Goal: Check status: Check status

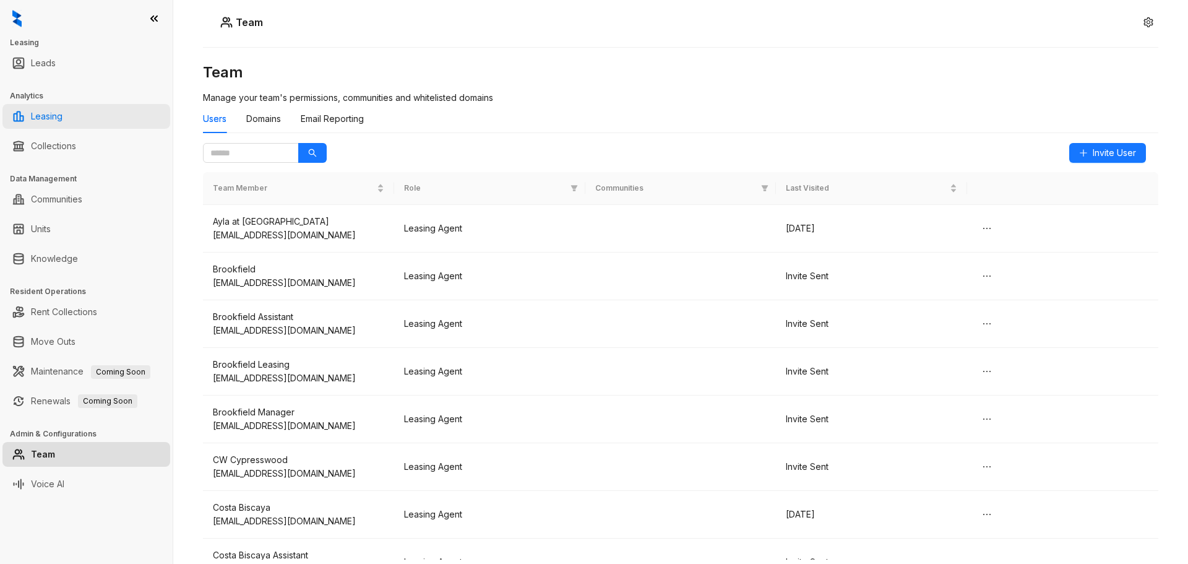
click at [49, 121] on link "Leasing" at bounding box center [47, 116] width 32 height 25
click at [51, 116] on link "Leasing" at bounding box center [47, 116] width 32 height 25
select select "******"
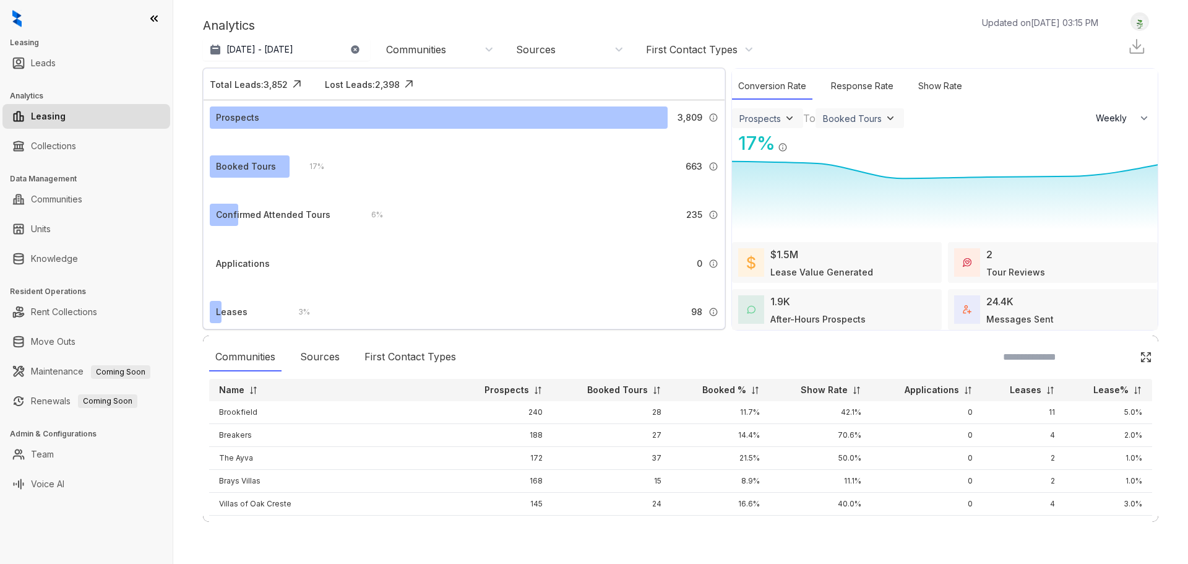
click at [442, 48] on div "Communities" at bounding box center [416, 50] width 60 height 14
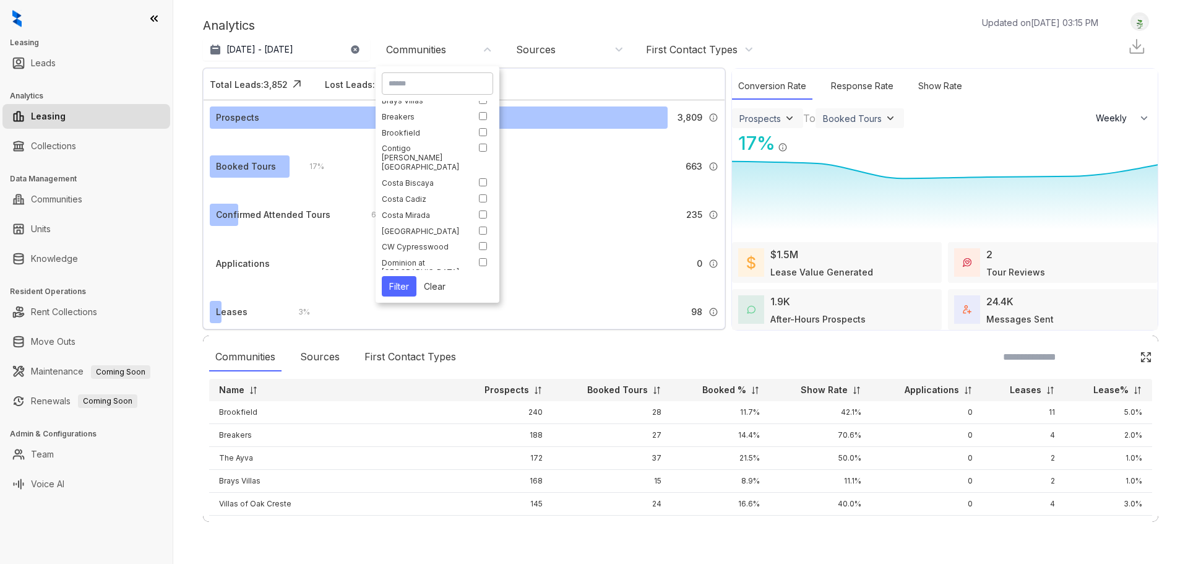
scroll to position [124, 0]
click at [414, 281] on button "Filter" at bounding box center [399, 286] width 35 height 20
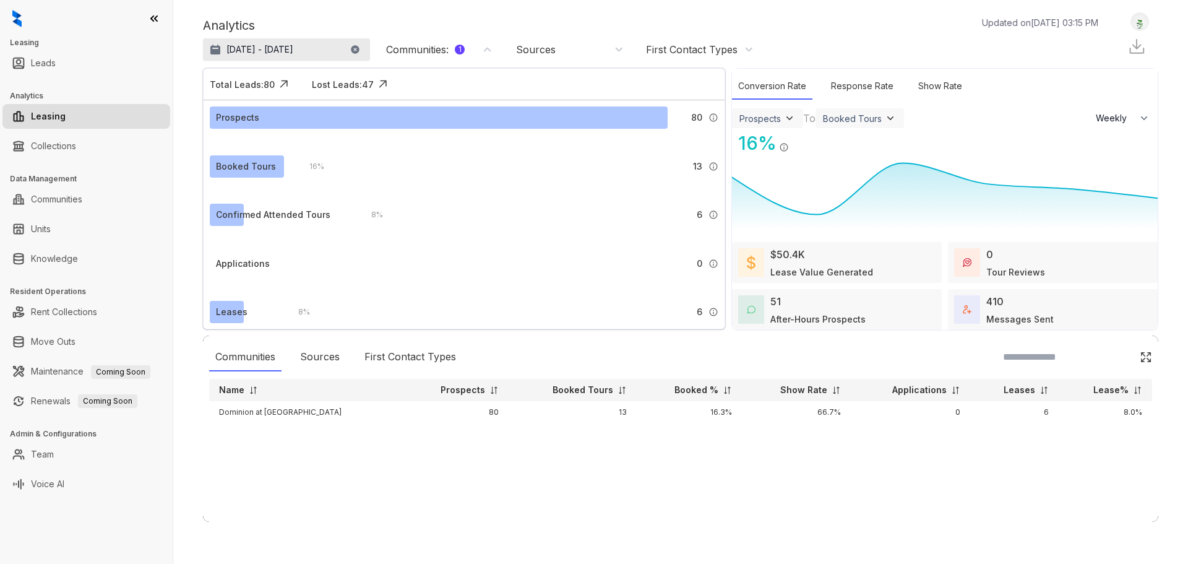
click at [254, 44] on p "[DATE] - [DATE]" at bounding box center [259, 49] width 67 height 12
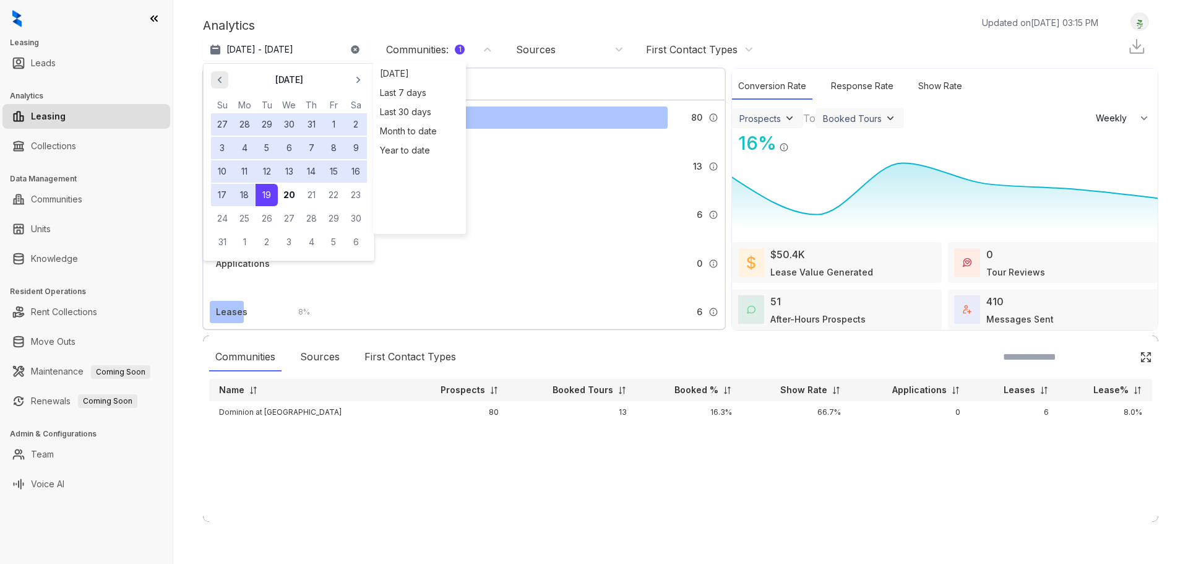
click at [221, 80] on icon "button" at bounding box center [219, 80] width 12 height 12
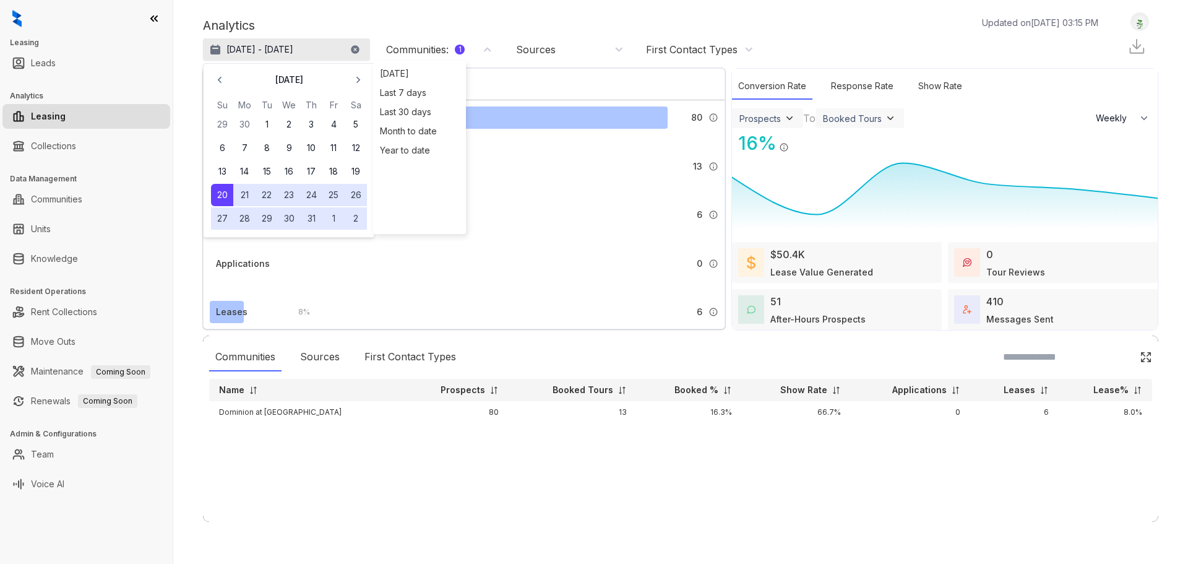
click at [233, 51] on p "[DATE] - [DATE]" at bounding box center [259, 49] width 67 height 12
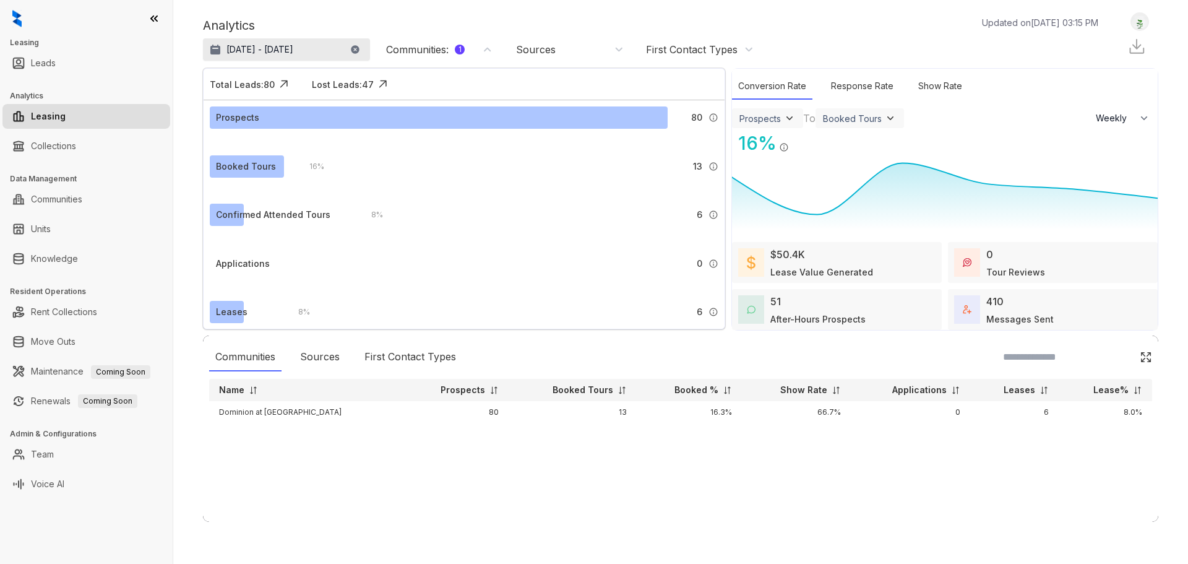
click at [241, 48] on p "[DATE] - [DATE]" at bounding box center [259, 49] width 67 height 12
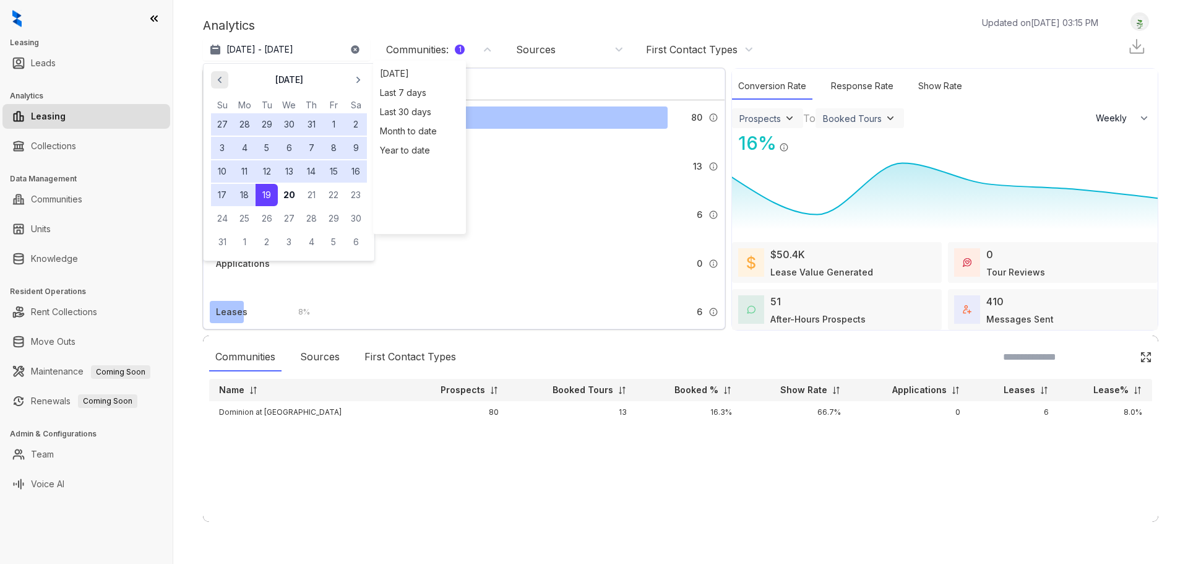
click at [210, 82] on span "button" at bounding box center [220, 80] width 20 height 20
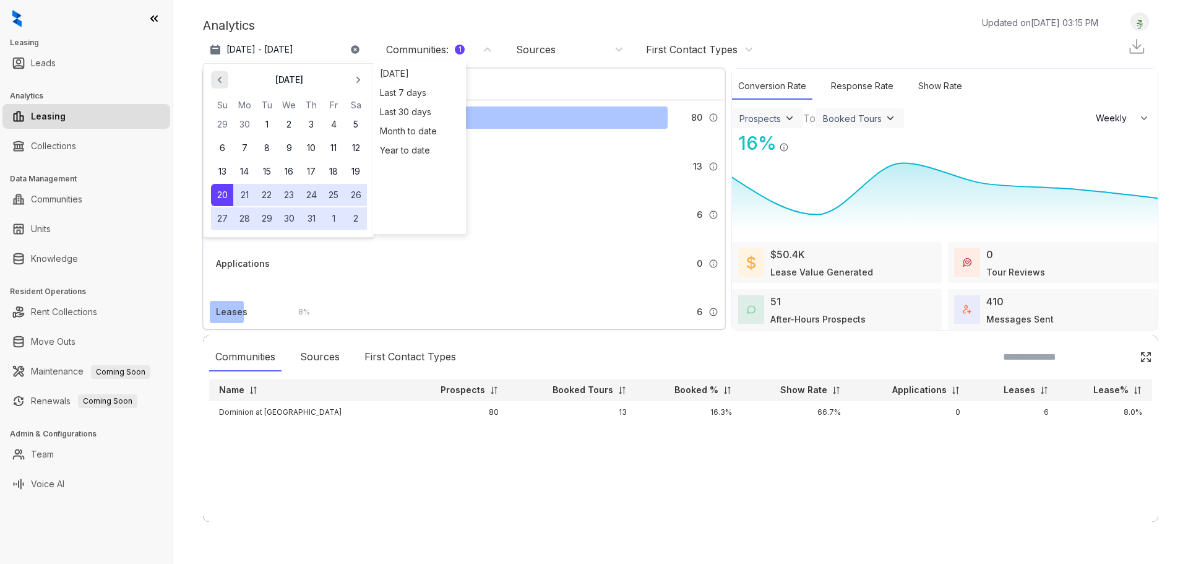
click at [210, 82] on span "button" at bounding box center [220, 80] width 20 height 20
click at [264, 191] on button "24" at bounding box center [266, 195] width 22 height 22
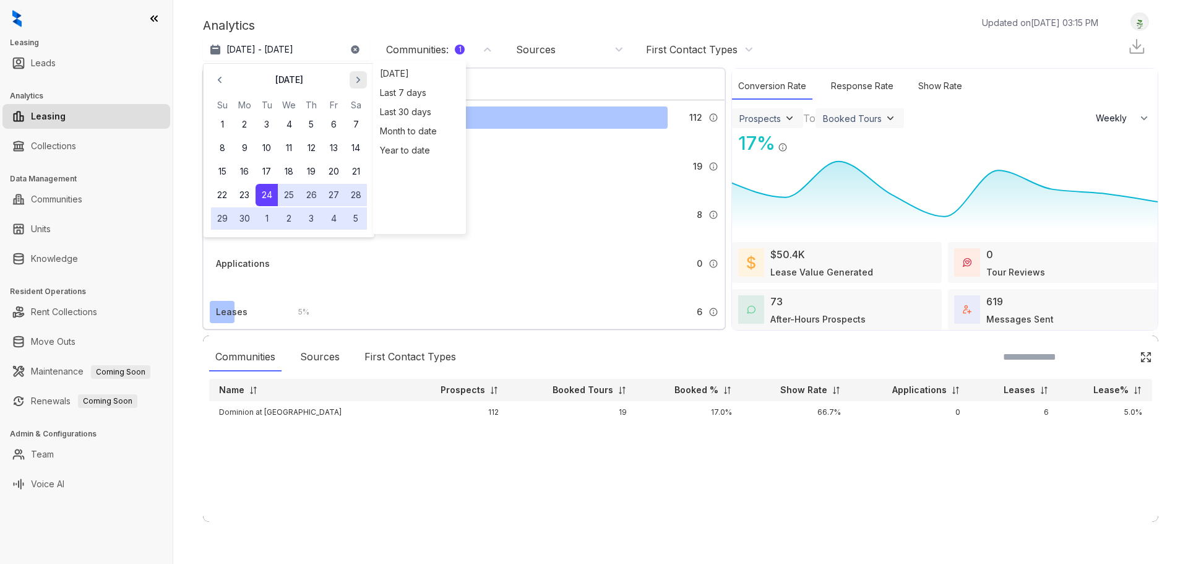
click at [358, 74] on icon "button" at bounding box center [358, 80] width 12 height 12
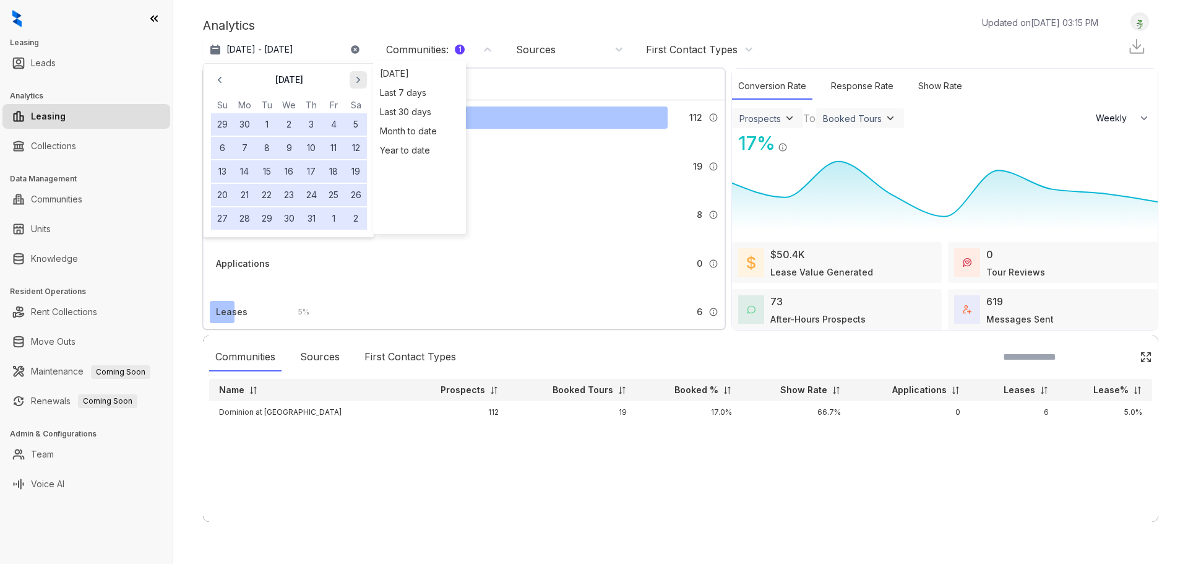
click at [358, 74] on icon "button" at bounding box center [358, 80] width 12 height 12
click at [283, 191] on button "20" at bounding box center [289, 195] width 22 height 22
click at [372, 25] on div "Analytics Updated on [DATE] 03:15 PM" at bounding box center [657, 25] width 908 height 19
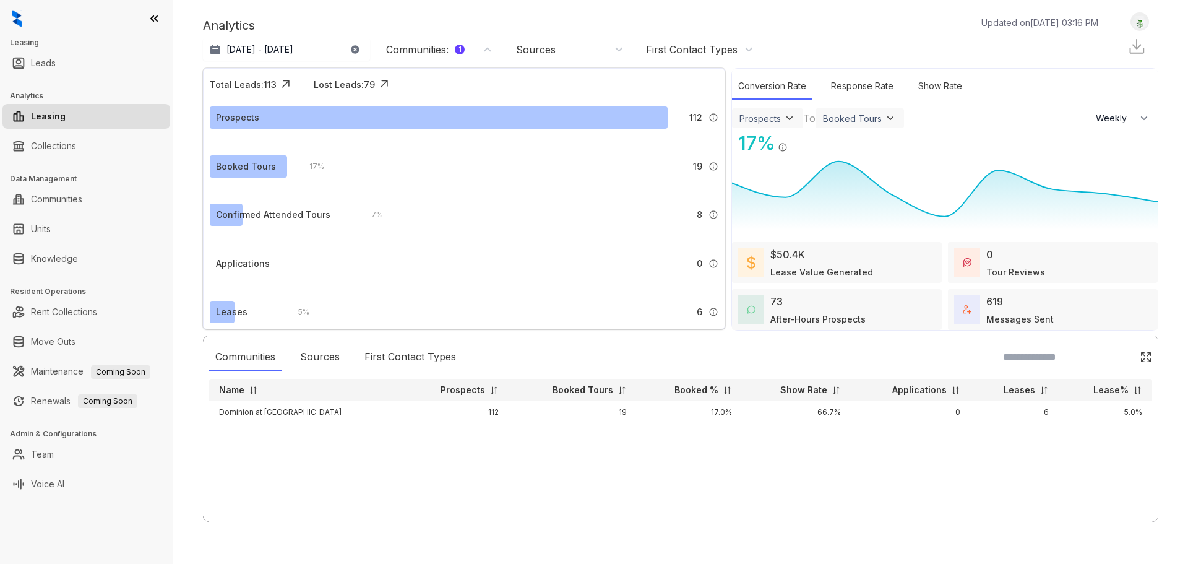
click at [442, 49] on div "Communities : 1" at bounding box center [425, 50] width 79 height 14
click at [436, 147] on button "Clear" at bounding box center [434, 152] width 36 height 20
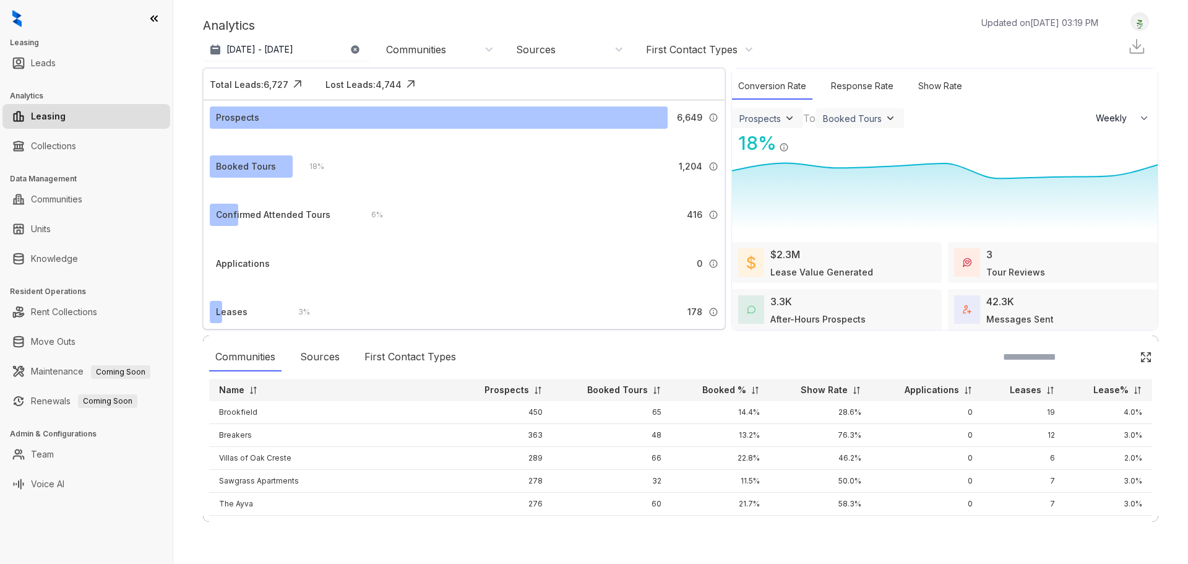
click at [428, 51] on div "Communities" at bounding box center [416, 50] width 60 height 14
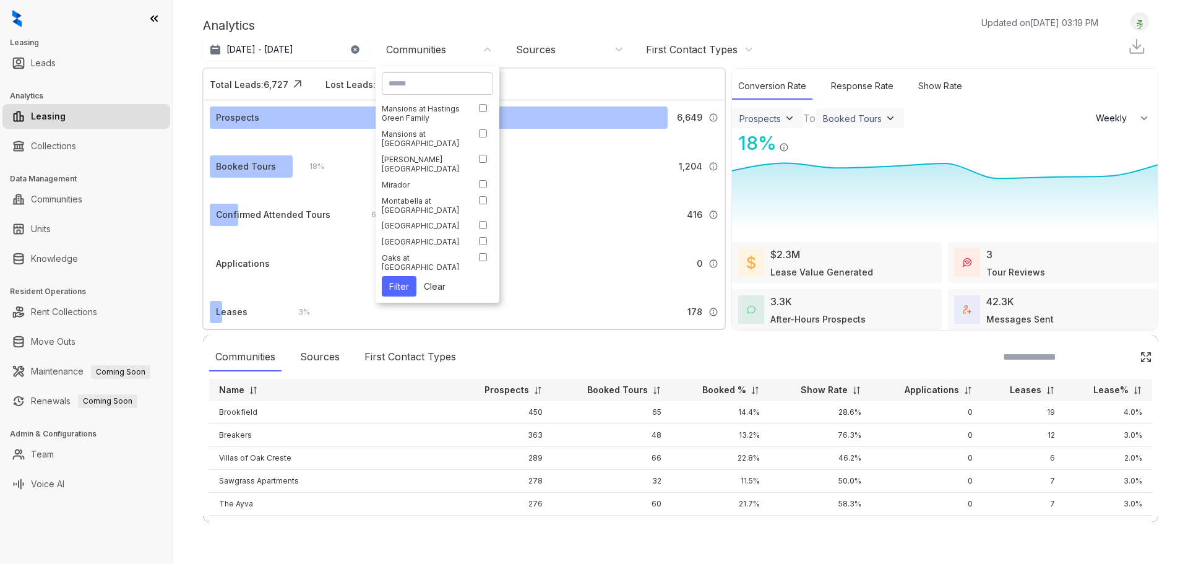
scroll to position [309, 0]
click at [411, 286] on button "Filter" at bounding box center [399, 286] width 35 height 20
